Goal: Task Accomplishment & Management: Manage account settings

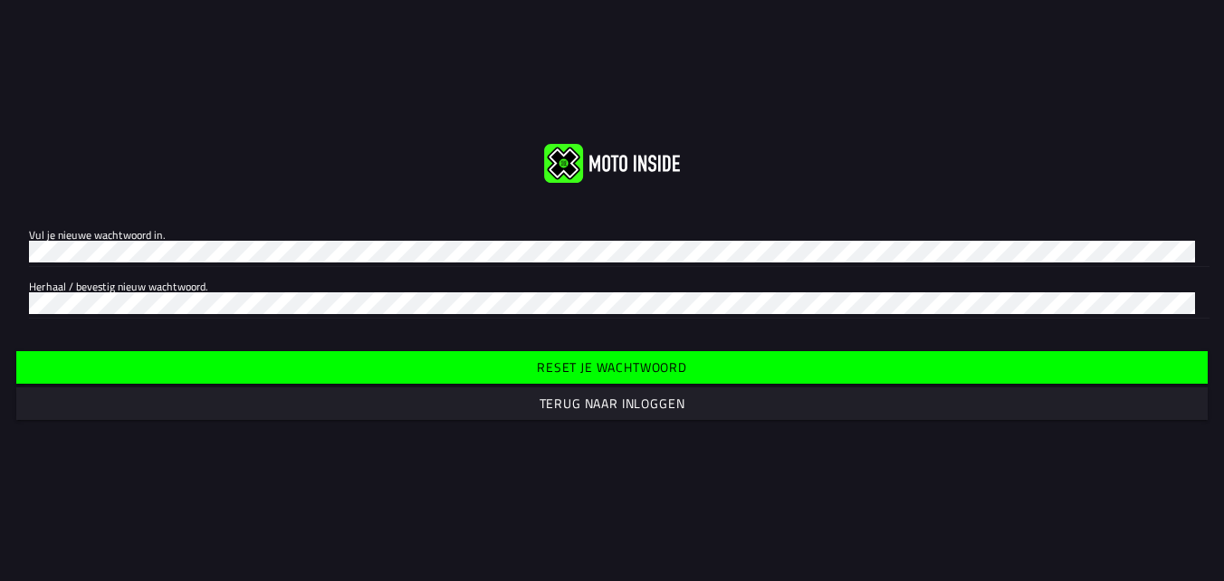
click at [0, 0] on slot "Reset je wachtwoord" at bounding box center [0, 0] width 0 height 0
click button "submit" at bounding box center [0, 0] width 0 height 0
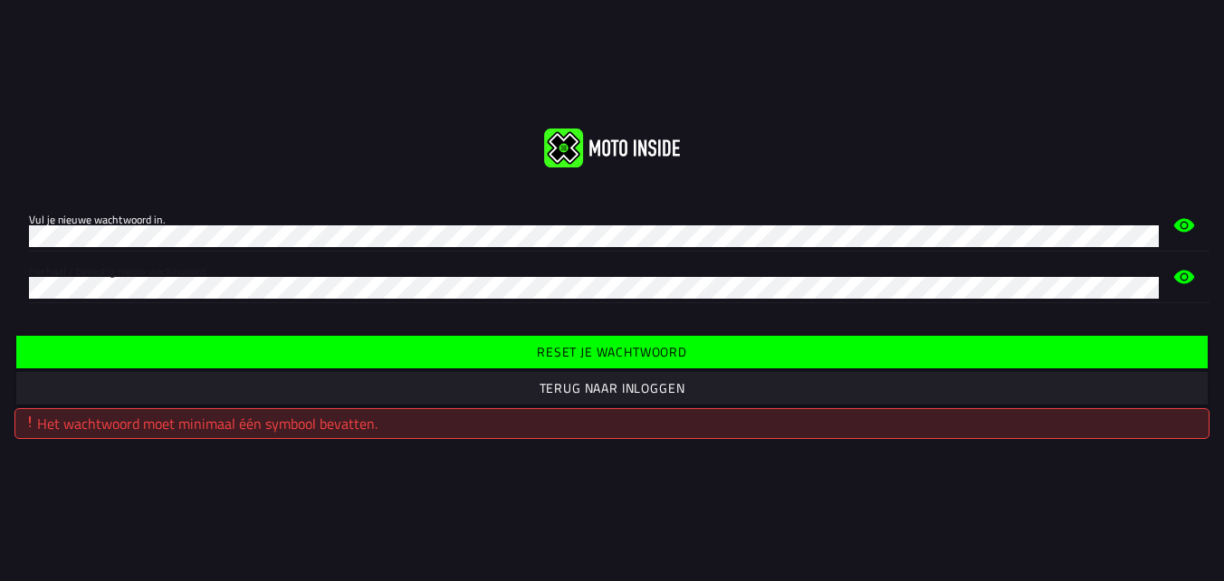
click at [0, 0] on slot "Terug naar inloggen" at bounding box center [0, 0] width 0 height 0
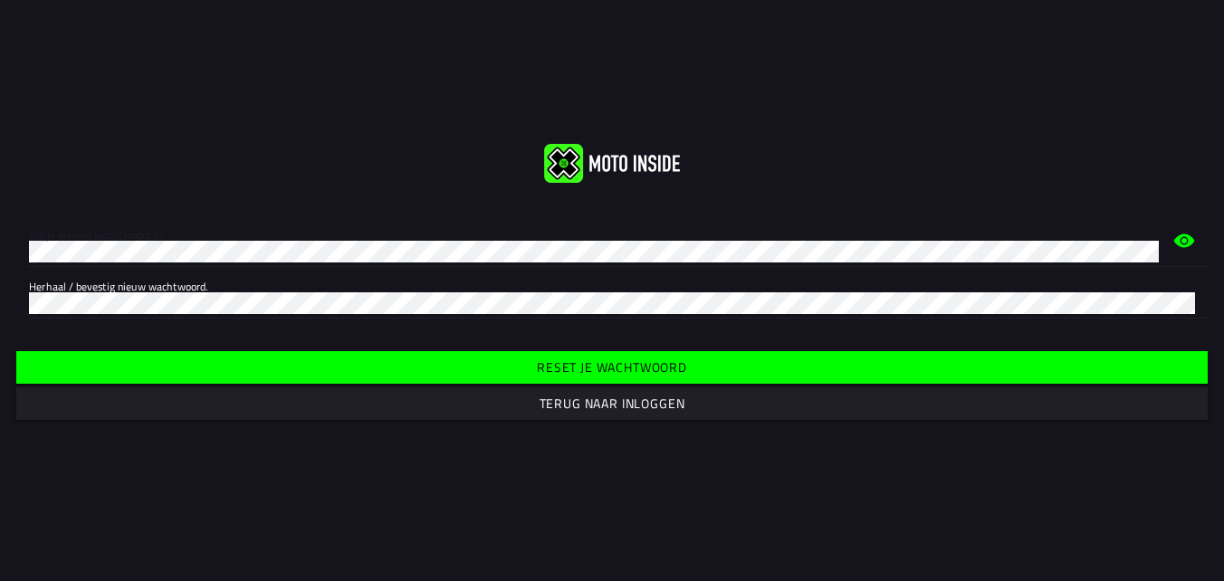
click at [0, 238] on html "Vul je nieuwe wachtwoord in. Herhaal / bevestig nieuw wachtwoord. Reset je wach…" at bounding box center [612, 290] width 1224 height 581
click button "submit" at bounding box center [0, 0] width 0 height 0
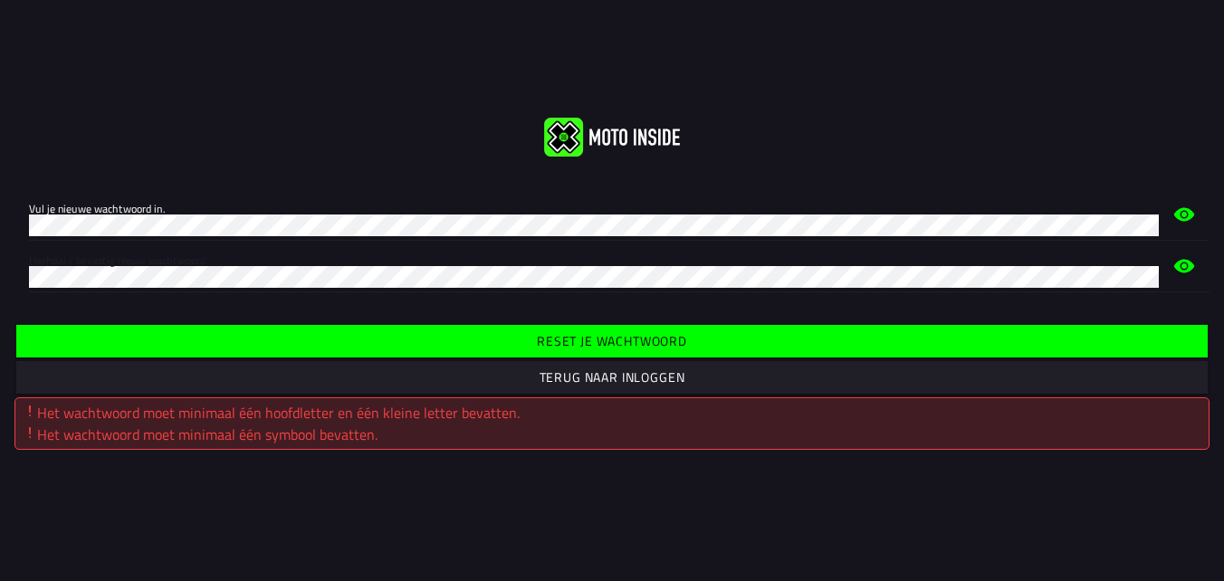
click at [391, 434] on div "Het wachtwoord moet minimaal één symbool bevatten." at bounding box center [612, 435] width 1178 height 22
click at [0, 207] on html "Vul je nieuwe wachtwoord in. Herhaal / bevestig nieuw wachtwoord. Reset je wach…" at bounding box center [612, 290] width 1224 height 581
click button "submit" at bounding box center [0, 0] width 0 height 0
